Goal: Information Seeking & Learning: Learn about a topic

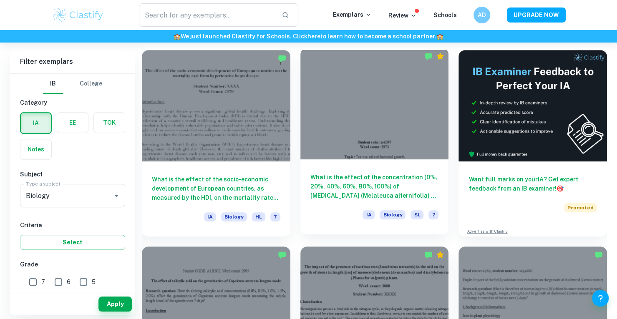
scroll to position [250, 0]
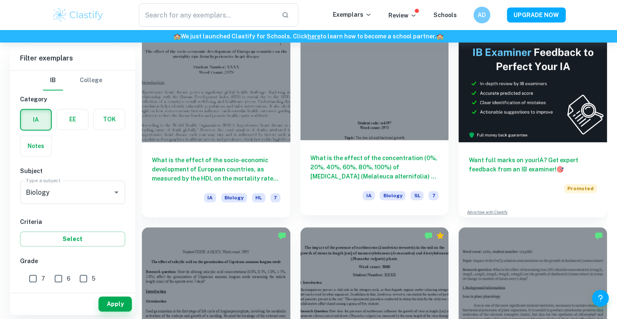
click at [359, 170] on h6 "What is the effect of the concentration (0%, 20%, 40%, 60%, 80%, 100%) of [MEDI…" at bounding box center [374, 167] width 128 height 28
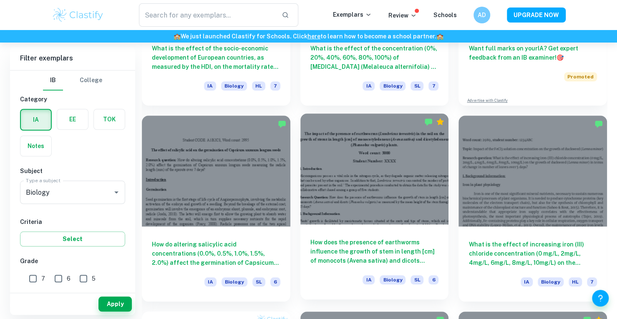
scroll to position [417, 0]
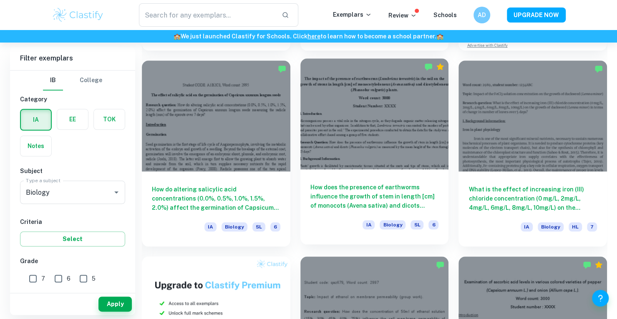
click at [348, 196] on h6 "How does the presence of earthworms influence the growth of stem in length [cm]…" at bounding box center [374, 197] width 128 height 28
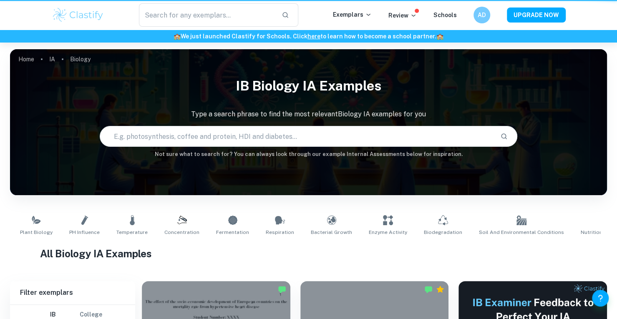
scroll to position [417, 0]
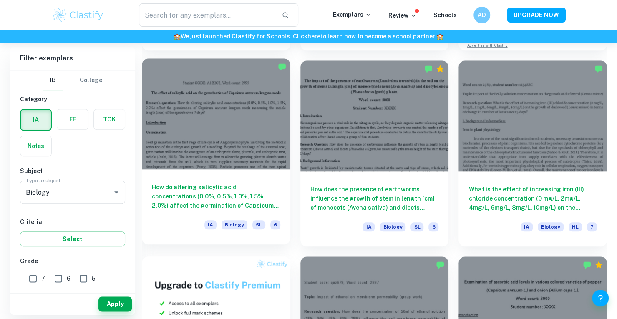
click at [252, 206] on h6 "How do altering salicylic acid concentrations (0.0%, 0.5%, 1.0%, 1.5%, 2.0%) af…" at bounding box center [216, 197] width 128 height 28
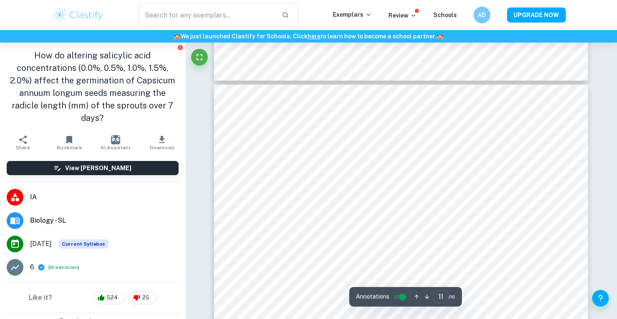
type input "12"
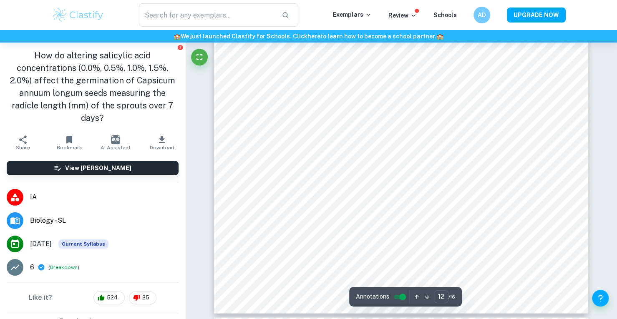
scroll to position [6255, 0]
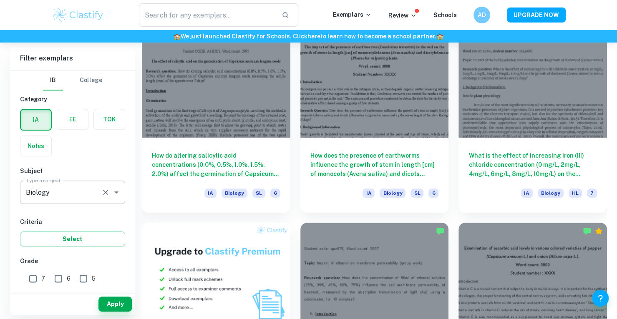
scroll to position [459, 0]
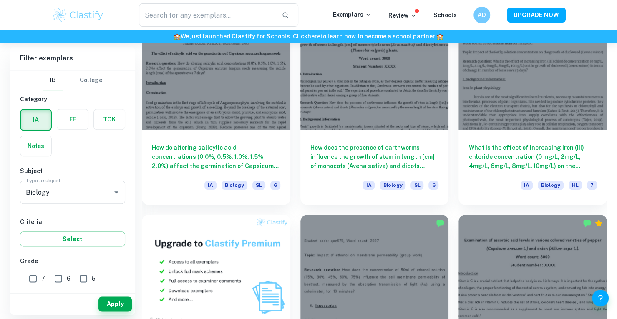
click at [34, 277] on input "7" at bounding box center [33, 278] width 17 height 17
checkbox input "true"
click at [100, 303] on button "Apply" at bounding box center [114, 303] width 33 height 15
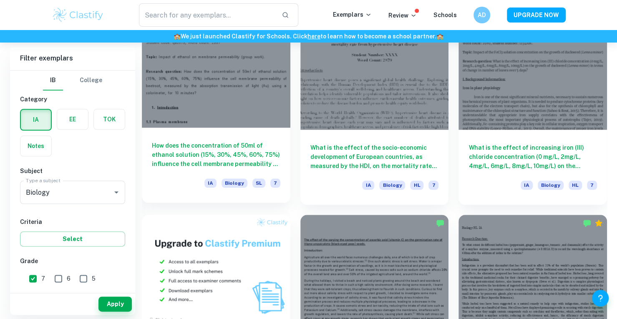
click at [243, 156] on h6 "How does the concentration of 50ml of ethanol solution (15%, 30%, 45%, 60%, 75%…" at bounding box center [216, 155] width 128 height 28
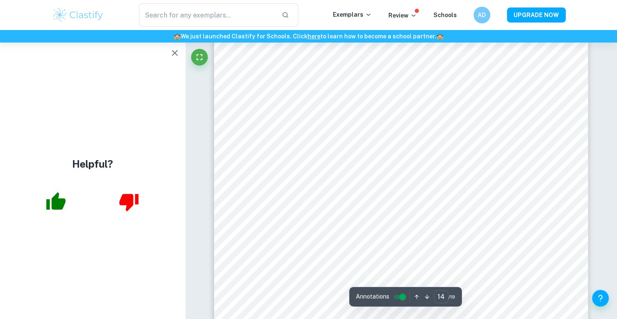
scroll to position [7214, 0]
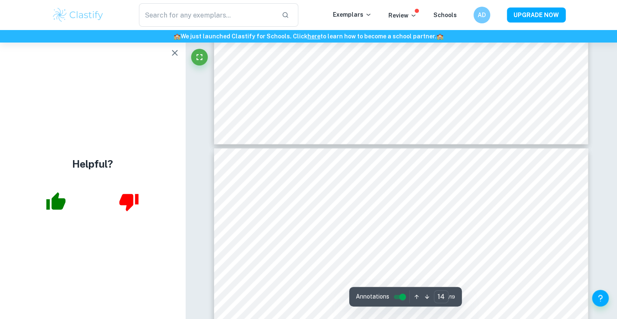
type input "13"
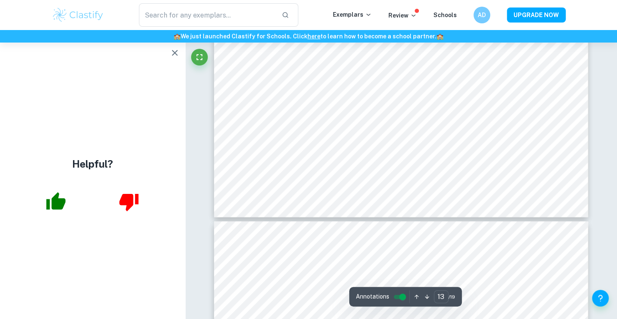
scroll to position [6922, 0]
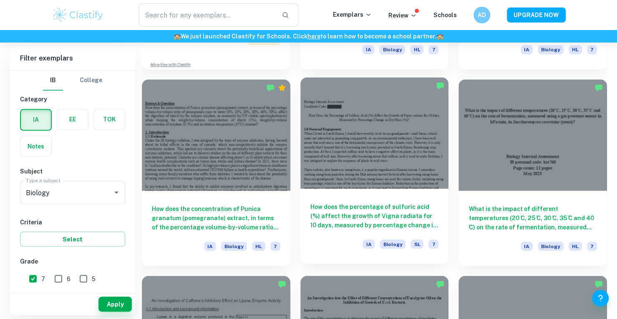
scroll to position [858, 0]
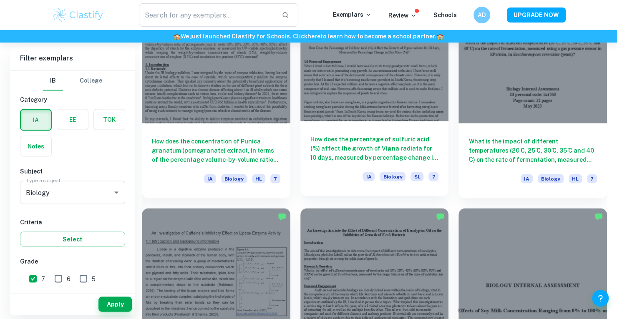
click at [378, 138] on h6 "How does the percentage of sulfuric acid (%) affect the growth of Vigna radiata…" at bounding box center [374, 148] width 128 height 28
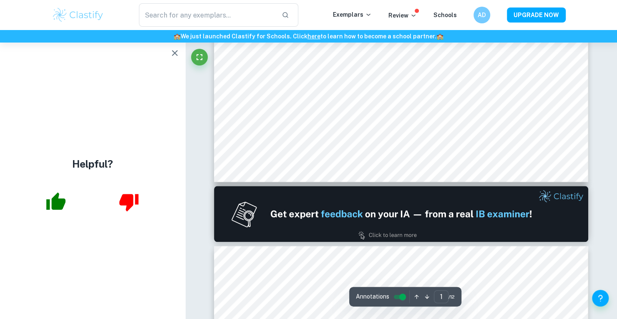
type input "2"
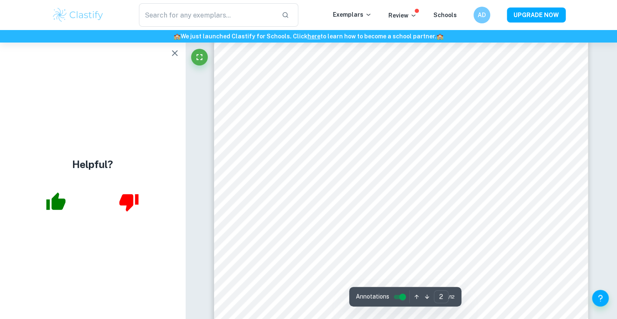
scroll to position [741, 0]
